Goal: Transaction & Acquisition: Purchase product/service

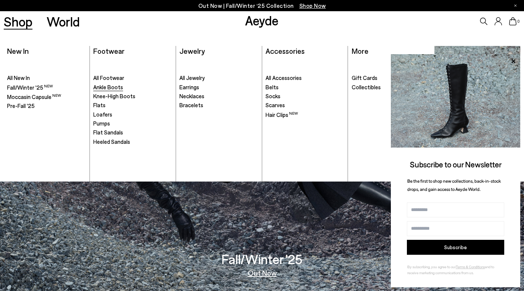
click at [103, 86] on span "Ankle Boots" at bounding box center [108, 87] width 30 height 7
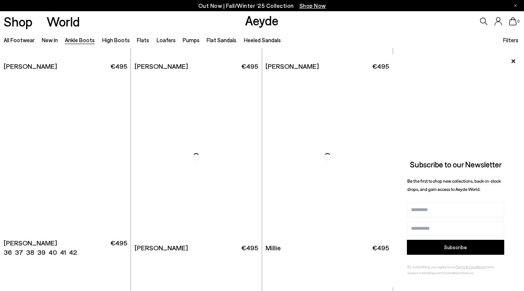
scroll to position [1255, 0]
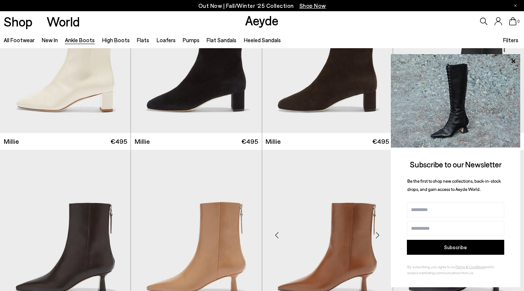
scroll to position [1531, 0]
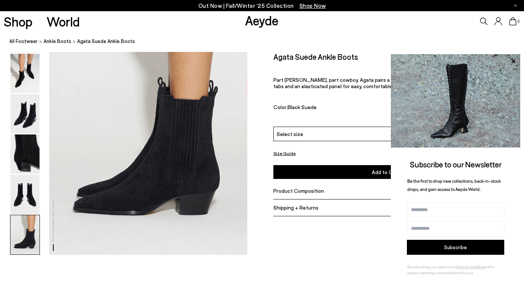
scroll to position [1383, 0]
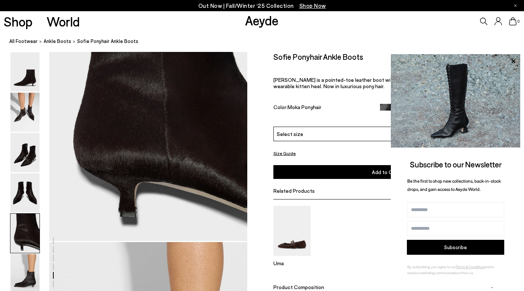
scroll to position [1153, 0]
